Goal: Transaction & Acquisition: Purchase product/service

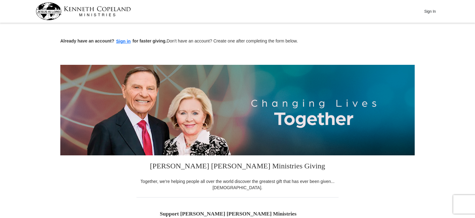
scroll to position [31, 0]
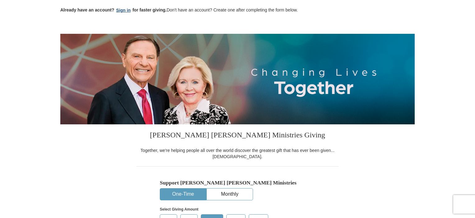
click at [121, 11] on button "Sign in" at bounding box center [123, 10] width 18 height 7
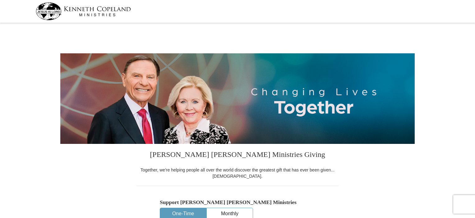
select select "NM"
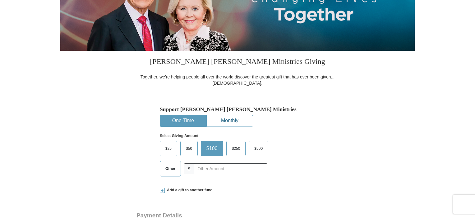
click at [224, 119] on button "Monthly" at bounding box center [230, 120] width 46 height 11
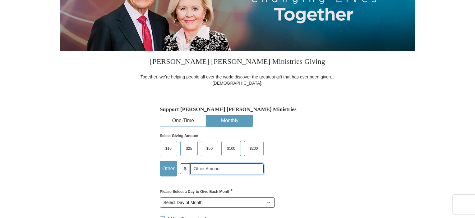
click at [201, 170] on input "text" at bounding box center [226, 169] width 73 height 11
type input "15.00"
click at [189, 204] on select "Select Day of Month 1 2 3 4 5 6 7 8 9 10 11 12 13 14 15 16 17 18 19 20 21 22 23…" at bounding box center [217, 203] width 115 height 11
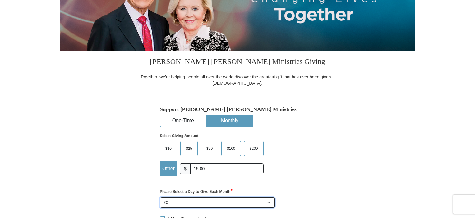
click at [160, 198] on select "Select Day of Month 1 2 3 4 5 6 7 8 9 10 11 12 13 14 15 16 17 18 19 20 21 22 23…" at bounding box center [217, 203] width 115 height 11
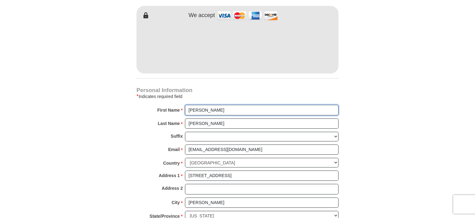
scroll to position [364, 0]
drag, startPoint x: 218, startPoint y: 125, endPoint x: 42, endPoint y: 119, distance: 175.7
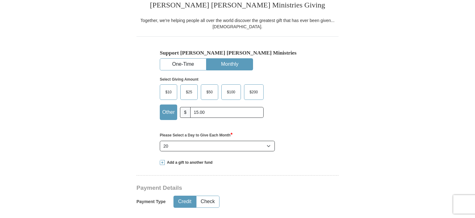
scroll to position [146, 0]
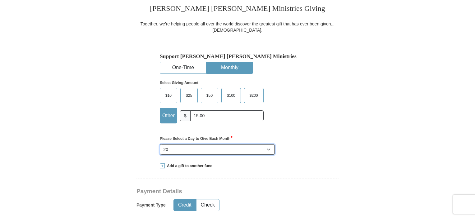
click at [268, 148] on select "Select Day of Month 1 2 3 4 5 6 7 8 9 10 11 12 13 14 15 16 17 18 19 20 21 22 23…" at bounding box center [217, 149] width 115 height 11
select select "19"
click at [160, 144] on select "Select Day of Month 1 2 3 4 5 6 7 8 9 10 11 12 13 14 15 16 17 18 19 20 21 22 23…" at bounding box center [217, 149] width 115 height 11
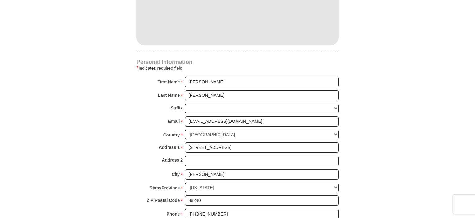
scroll to position [395, 0]
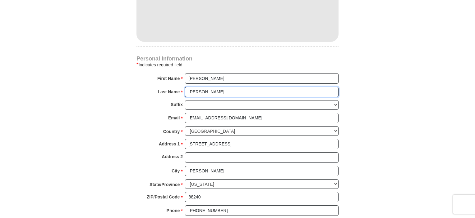
type input "[PERSON_NAME]"
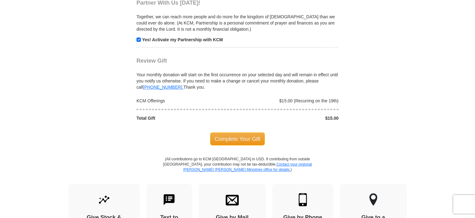
scroll to position [643, 0]
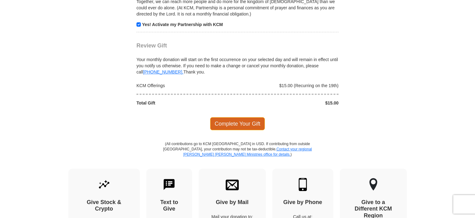
click at [226, 124] on span "Complete Your Gift" at bounding box center [237, 123] width 55 height 13
